Goal: Task Accomplishment & Management: Manage account settings

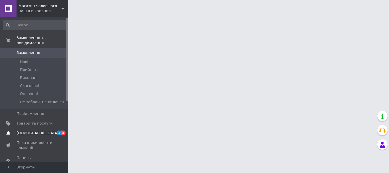
click at [34, 131] on span "[DEMOGRAPHIC_DATA]" at bounding box center [38, 133] width 42 height 5
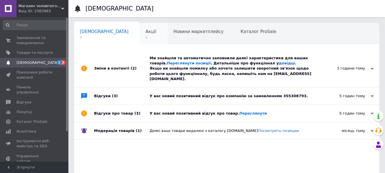
click at [140, 41] on div "Акції 1" at bounding box center [154, 34] width 28 height 22
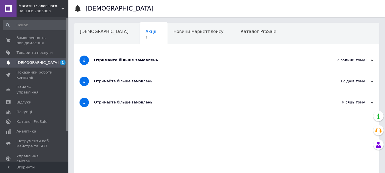
click at [121, 60] on div "Отримайте більше замовлень" at bounding box center [205, 60] width 223 height 5
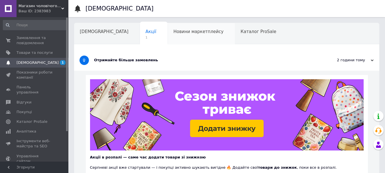
click at [173, 29] on span "Новини маркетплейсу" at bounding box center [198, 31] width 50 height 5
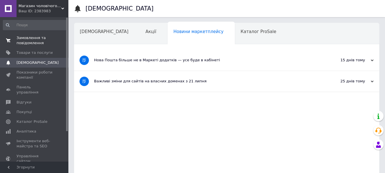
click at [38, 41] on span "Замовлення та повідомлення" at bounding box center [35, 40] width 36 height 10
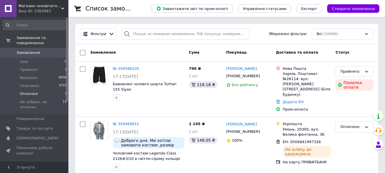
click at [33, 91] on span "Оплачені" at bounding box center [29, 93] width 18 height 5
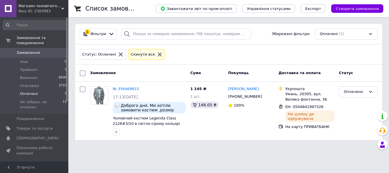
click at [30, 91] on span "Оплачені" at bounding box center [29, 93] width 18 height 5
click at [30, 136] on span "[DEMOGRAPHIC_DATA]" at bounding box center [38, 138] width 42 height 5
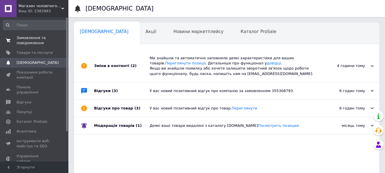
click at [33, 39] on span "Замовлення та повідомлення" at bounding box center [35, 40] width 36 height 10
